Goal: Task Accomplishment & Management: Manage account settings

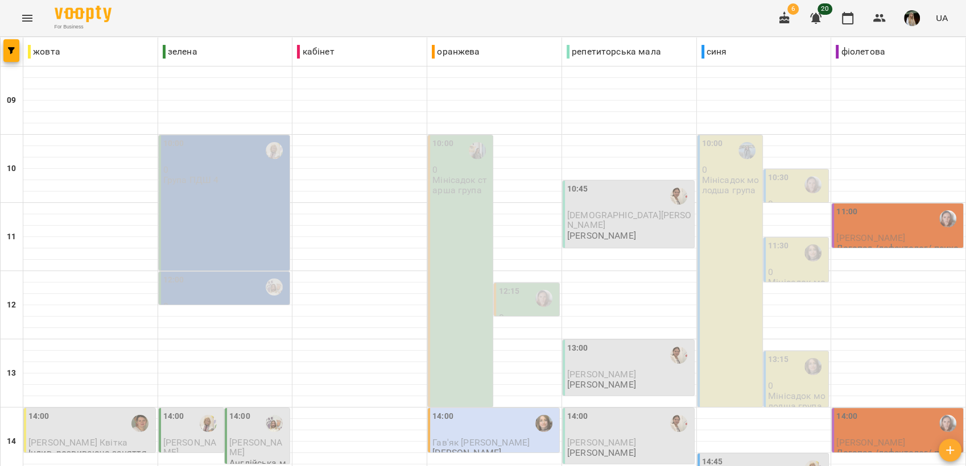
scroll to position [426, 0]
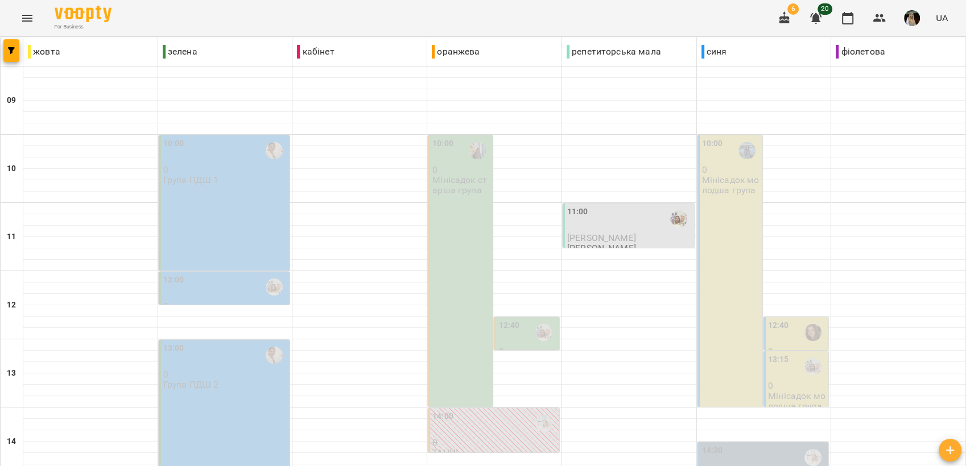
scroll to position [363, 0]
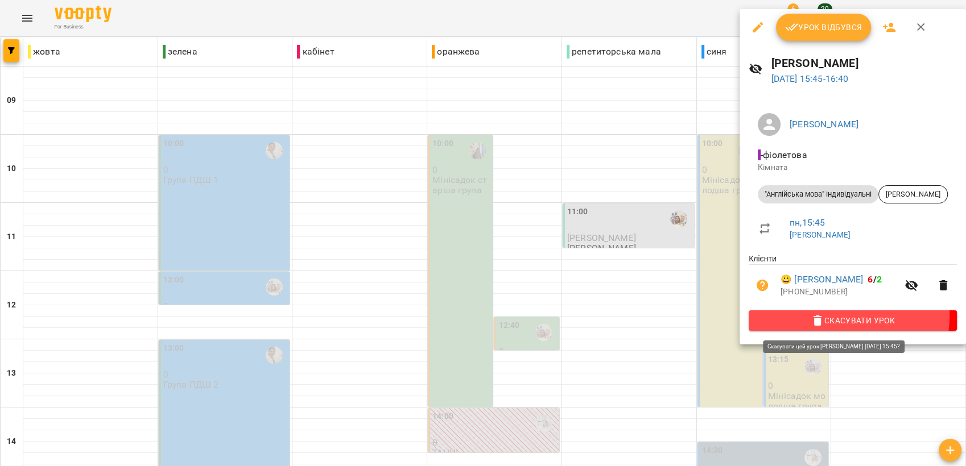
click at [848, 317] on span "Скасувати Урок" at bounding box center [853, 321] width 190 height 14
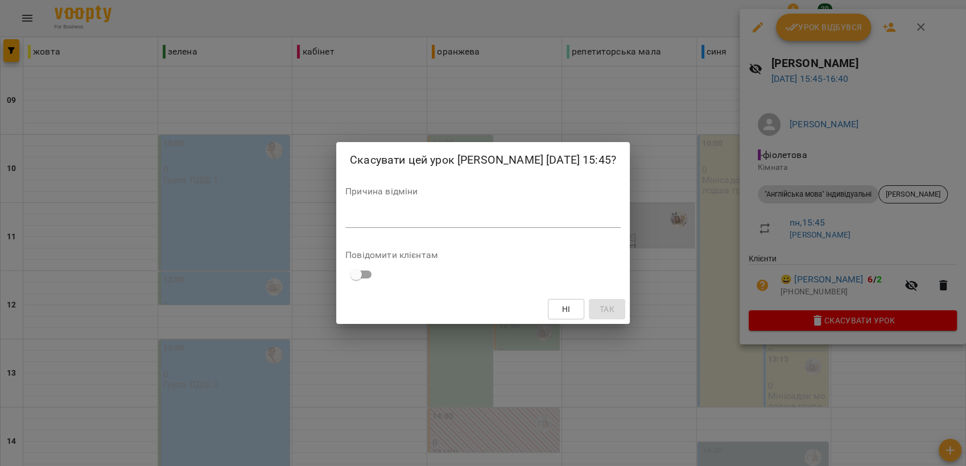
click at [365, 224] on textarea at bounding box center [482, 218] width 275 height 11
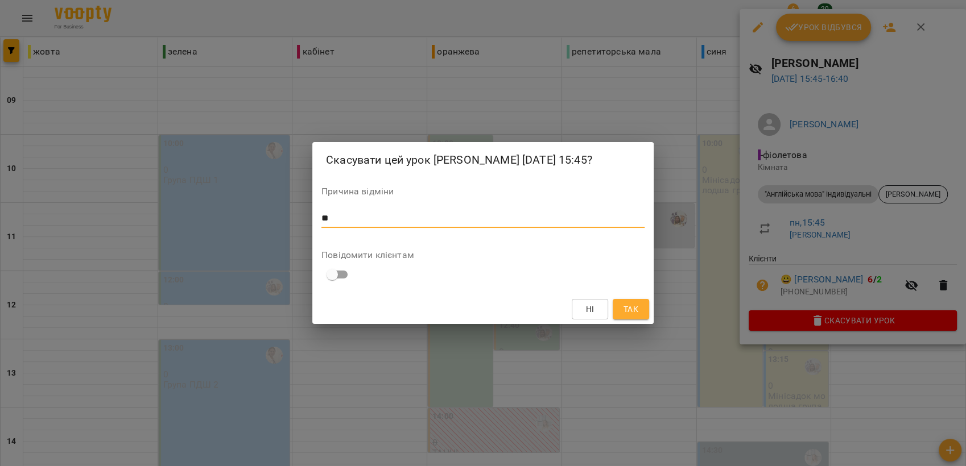
type textarea "*"
click at [359, 366] on div "Скасувати цей урок [PERSON_NAME] [DATE] 15:45? Причина відміни * Повідомити клі…" at bounding box center [483, 233] width 966 height 466
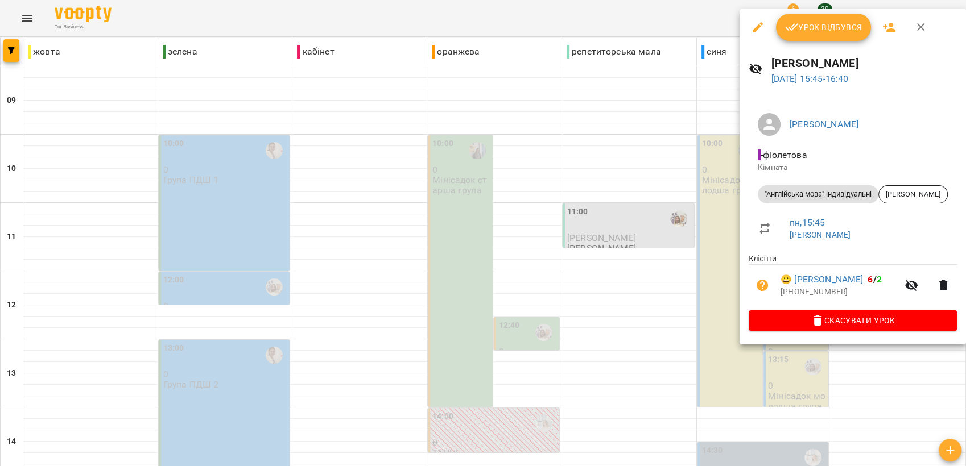
click at [666, 181] on div at bounding box center [483, 233] width 966 height 466
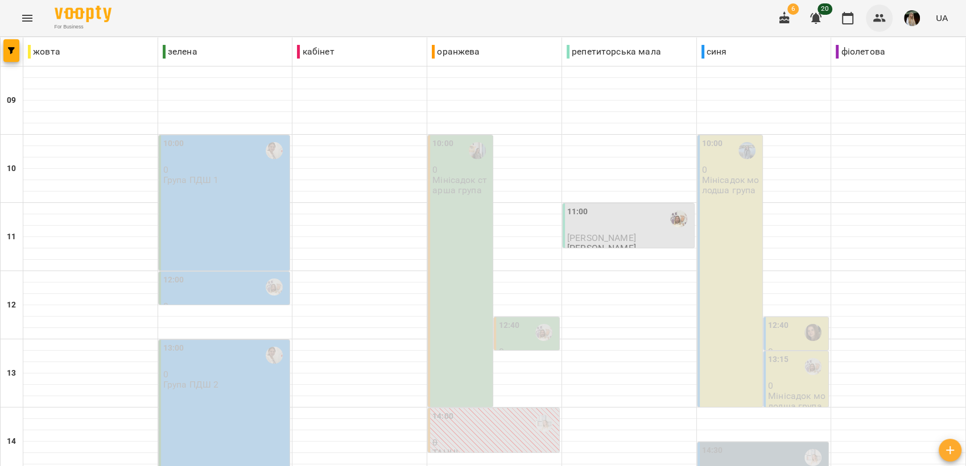
drag, startPoint x: 893, startPoint y: 11, endPoint x: 888, endPoint y: 18, distance: 8.1
click at [890, 16] on div "6 20 UA" at bounding box center [861, 18] width 181 height 30
click at [885, 20] on icon "button" at bounding box center [879, 18] width 13 height 8
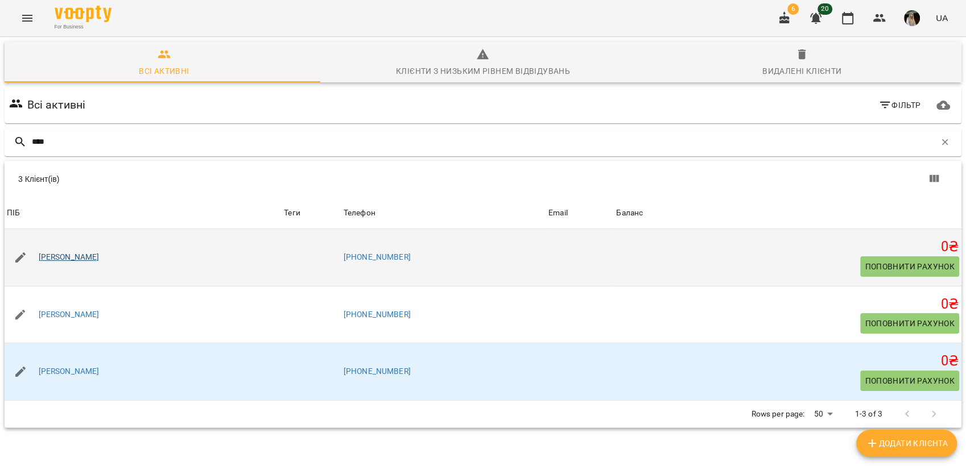
type input "****"
click at [77, 261] on link "[PERSON_NAME]" at bounding box center [69, 257] width 61 height 11
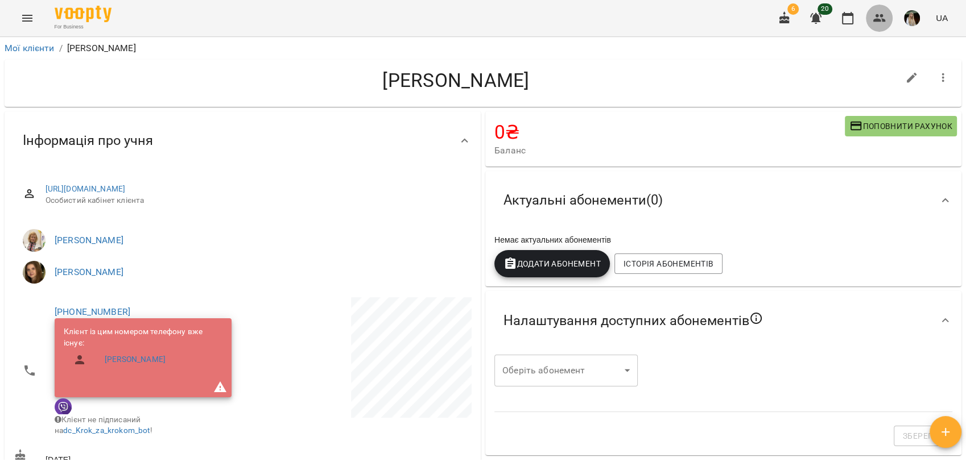
click at [875, 20] on icon "button" at bounding box center [879, 18] width 13 height 8
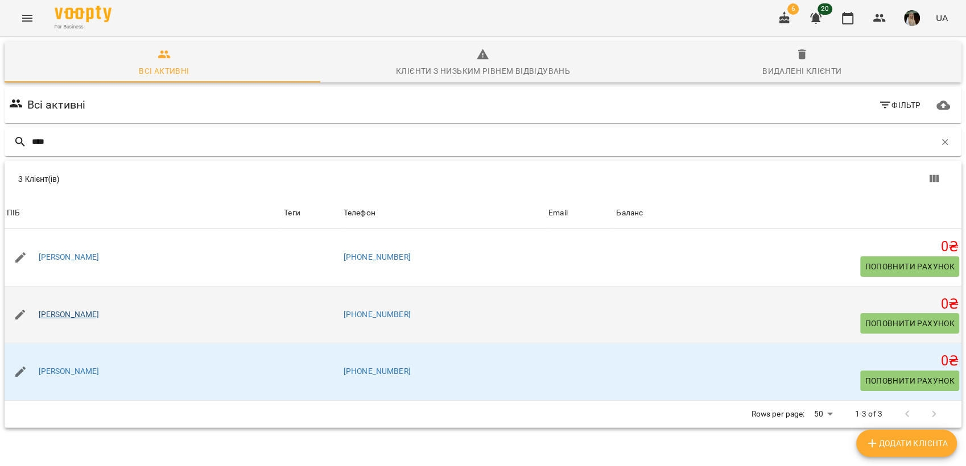
type input "****"
click at [76, 312] on link "[PERSON_NAME]" at bounding box center [69, 314] width 61 height 11
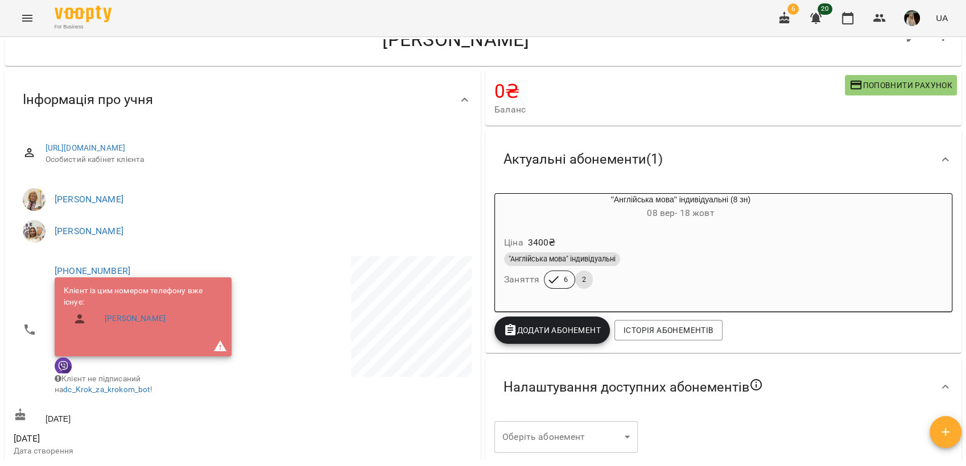
scroll to position [63, 0]
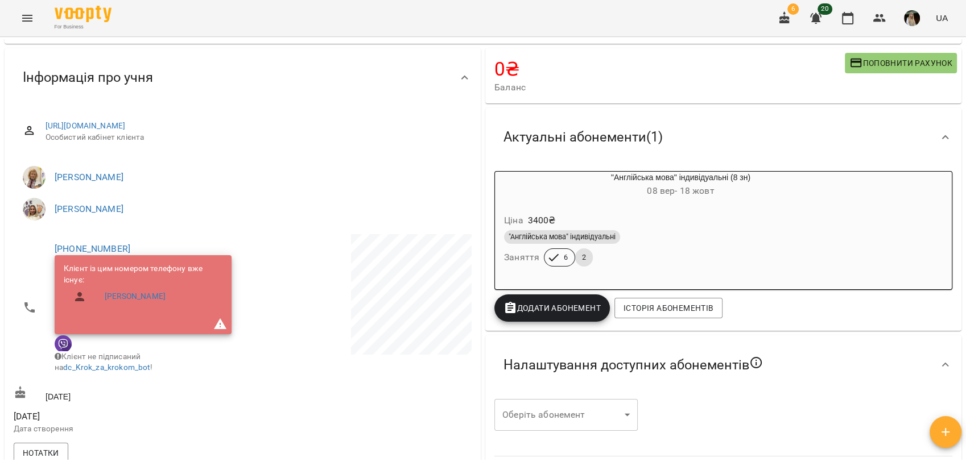
click at [740, 253] on div ""Англійська мова" індивідуальні Заняття 6 2" at bounding box center [681, 248] width 358 height 41
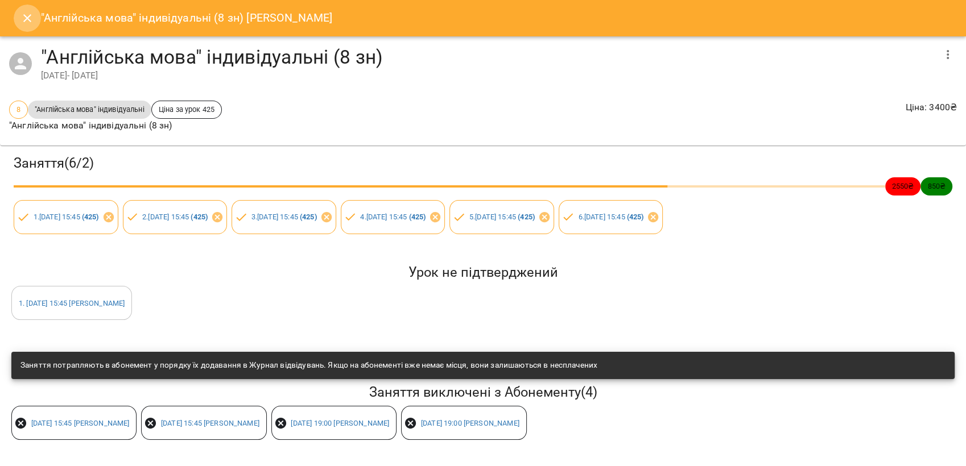
click at [27, 14] on icon "Close" at bounding box center [27, 18] width 14 height 14
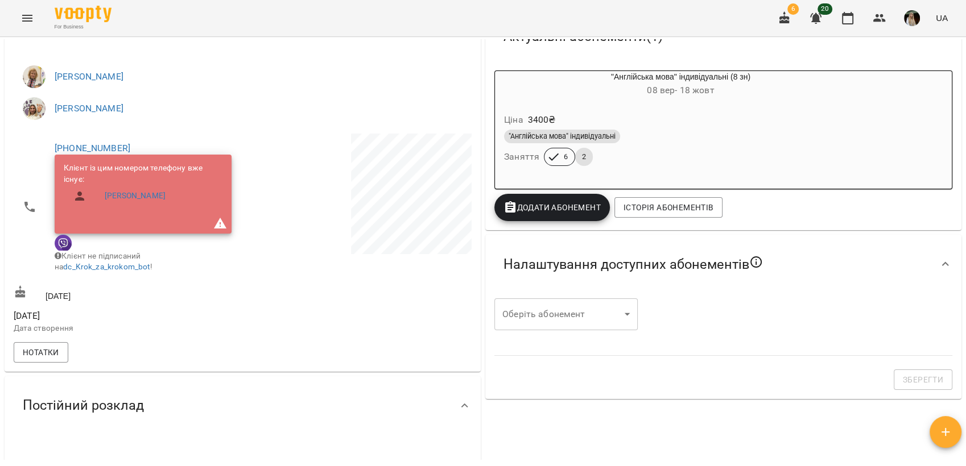
scroll to position [0, 0]
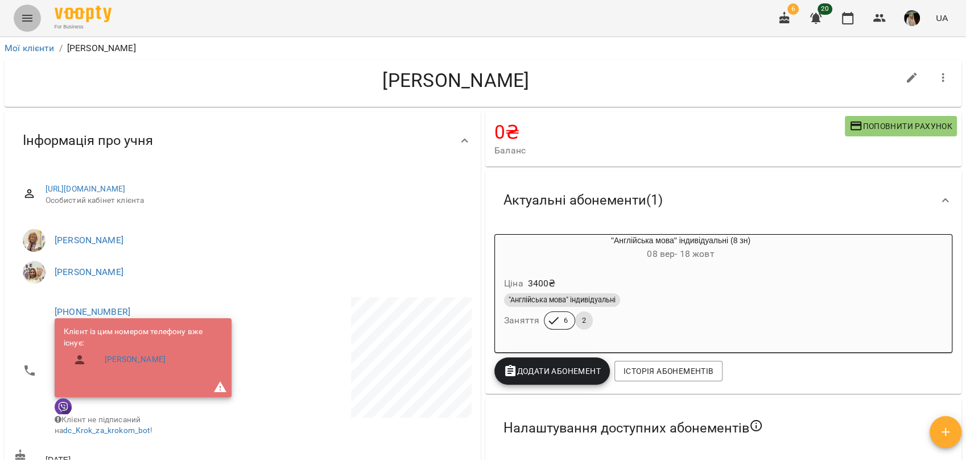
click at [28, 18] on icon "Menu" at bounding box center [27, 18] width 14 height 14
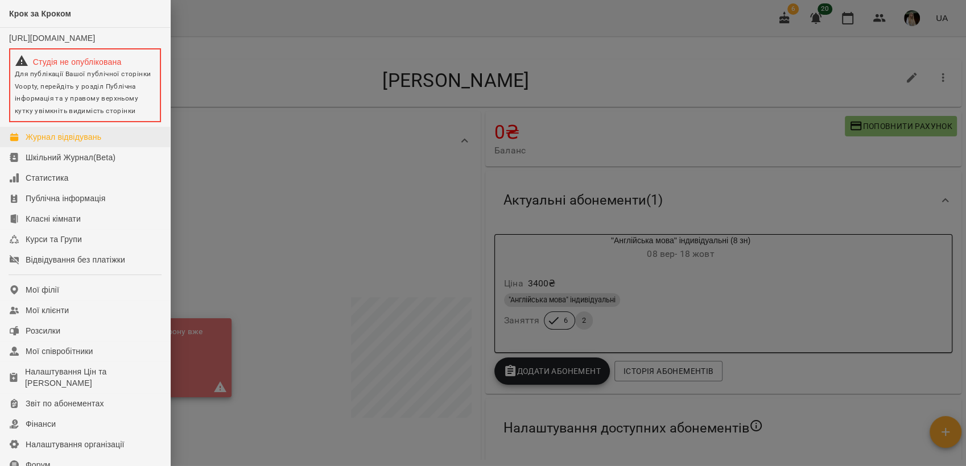
click at [59, 136] on ul "[URL][DOMAIN_NAME] Студія не опублікована Для публікації Вашої публічної сторін…" at bounding box center [85, 149] width 170 height 242
click at [58, 142] on div "Журнал відвідувань" at bounding box center [64, 136] width 76 height 11
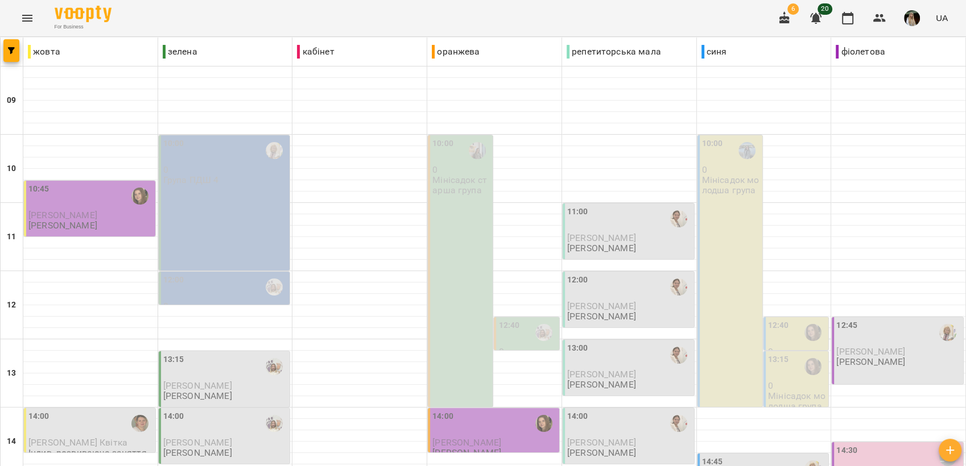
scroll to position [126, 0]
click at [248, 438] on p "[PERSON_NAME]" at bounding box center [225, 443] width 125 height 10
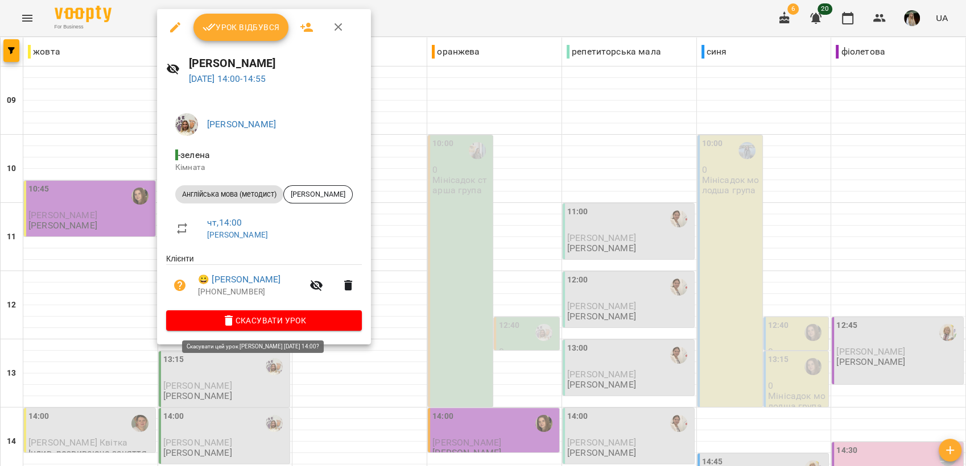
click at [323, 323] on span "Скасувати Урок" at bounding box center [263, 321] width 177 height 14
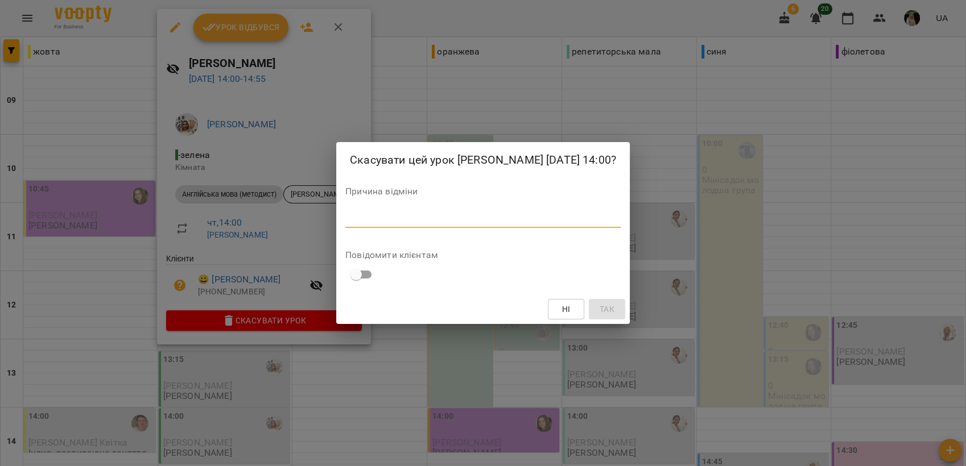
click at [365, 219] on textarea at bounding box center [482, 218] width 275 height 11
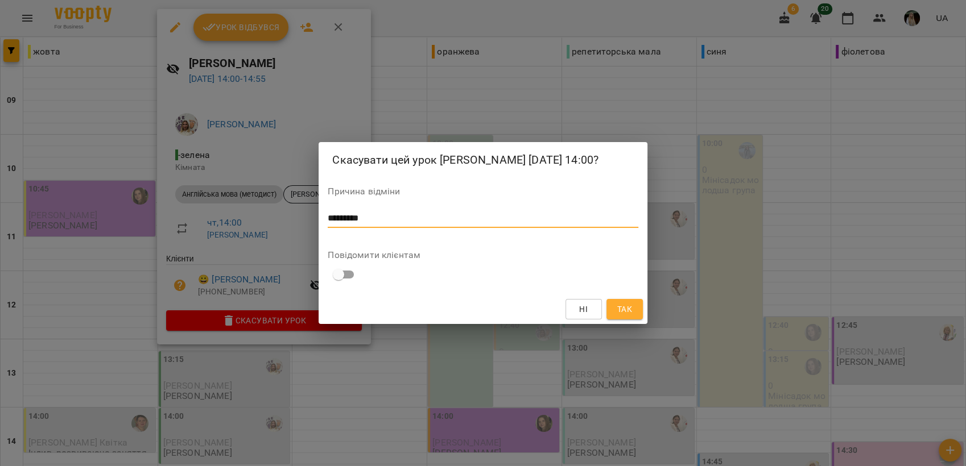
type textarea "*********"
click at [623, 308] on span "Так" at bounding box center [624, 310] width 15 height 14
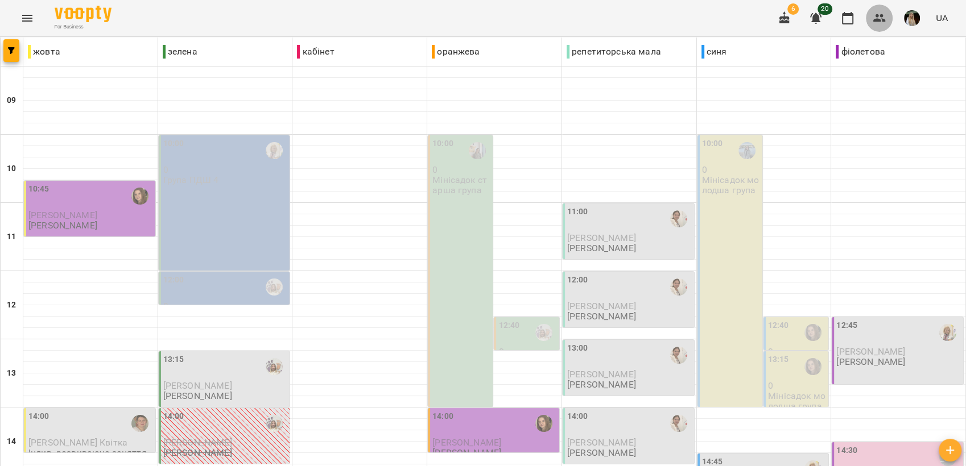
click at [877, 16] on icon "button" at bounding box center [879, 18] width 13 height 8
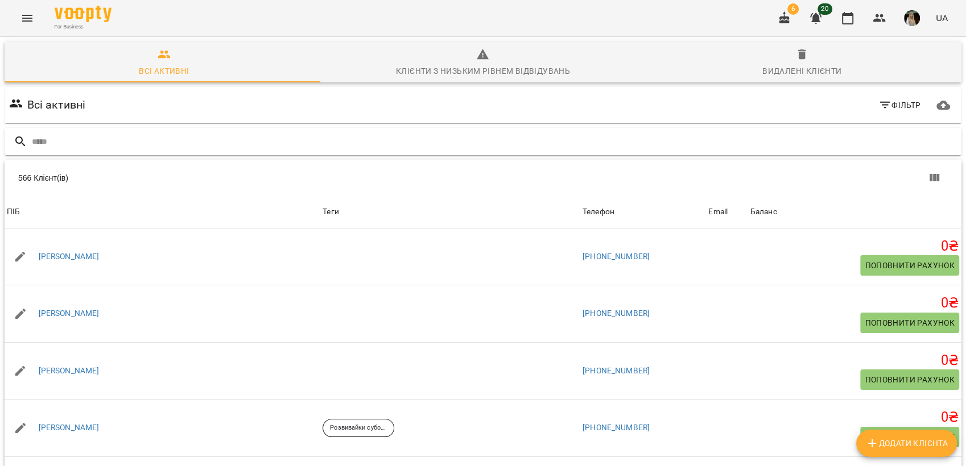
click at [170, 155] on div at bounding box center [483, 142] width 957 height 28
click at [127, 151] on div at bounding box center [483, 142] width 957 height 28
click at [132, 143] on input "text" at bounding box center [494, 142] width 925 height 19
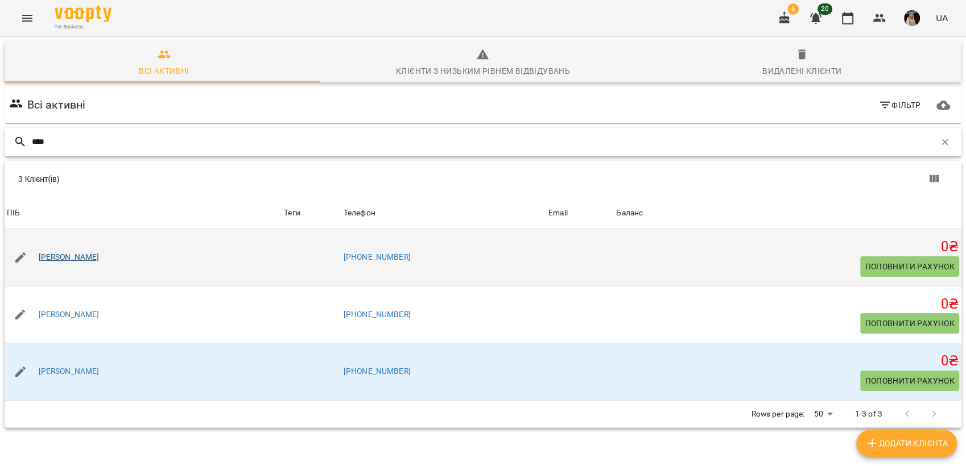
type input "****"
click at [71, 253] on link "[PERSON_NAME]" at bounding box center [69, 257] width 61 height 11
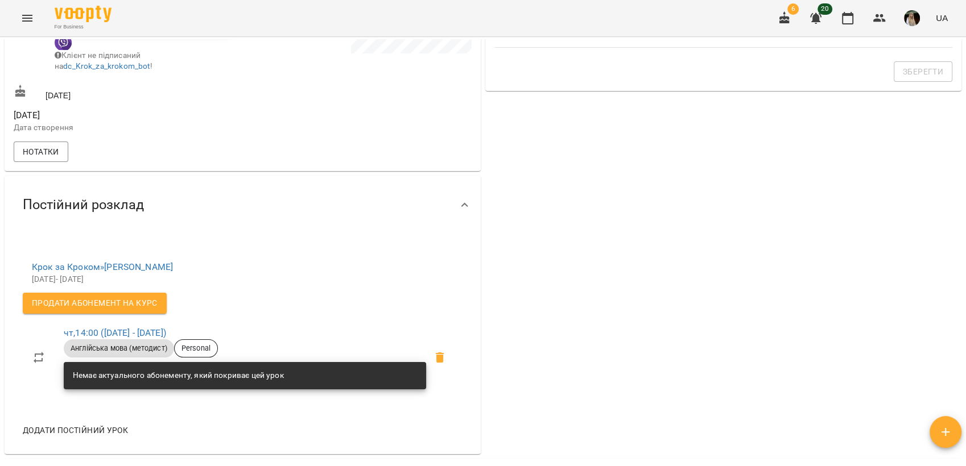
scroll to position [442, 0]
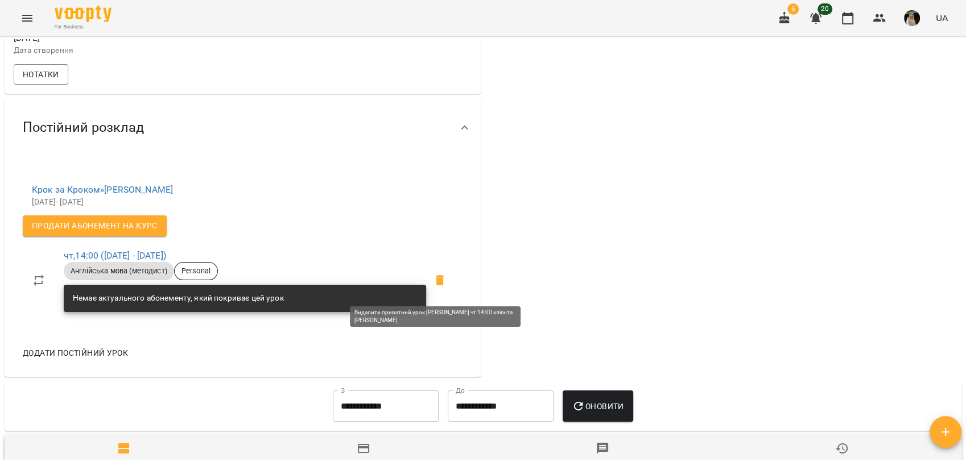
click at [436, 283] on icon at bounding box center [440, 280] width 8 height 10
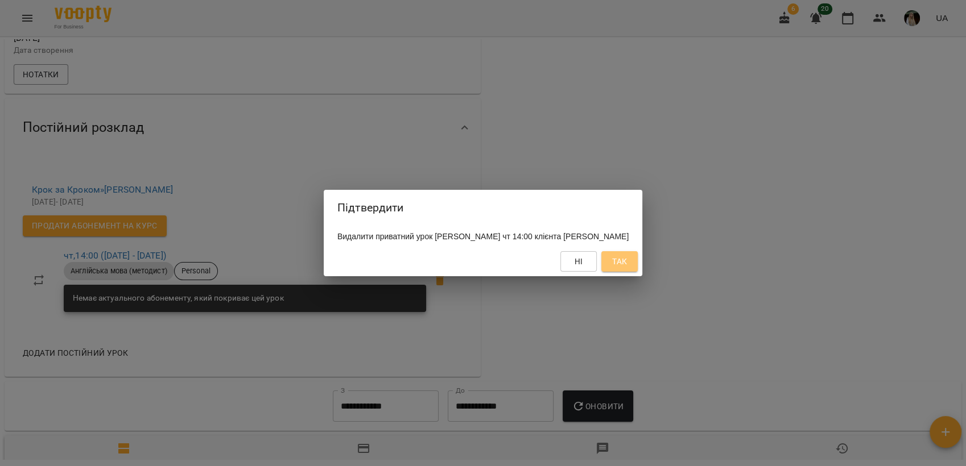
click at [627, 265] on span "Так" at bounding box center [619, 262] width 15 height 14
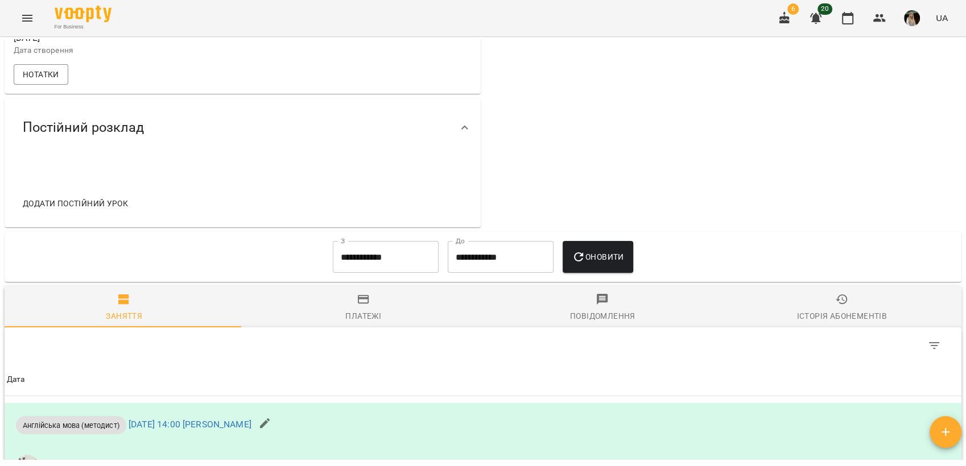
click at [28, 15] on icon "Menu" at bounding box center [27, 18] width 10 height 7
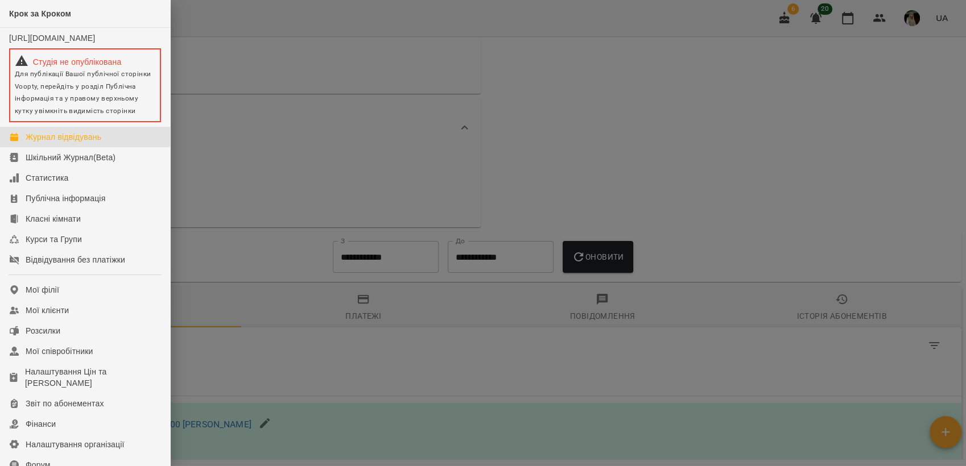
click at [67, 143] on div "Журнал відвідувань" at bounding box center [64, 136] width 76 height 11
